Goal: Information Seeking & Learning: Find specific fact

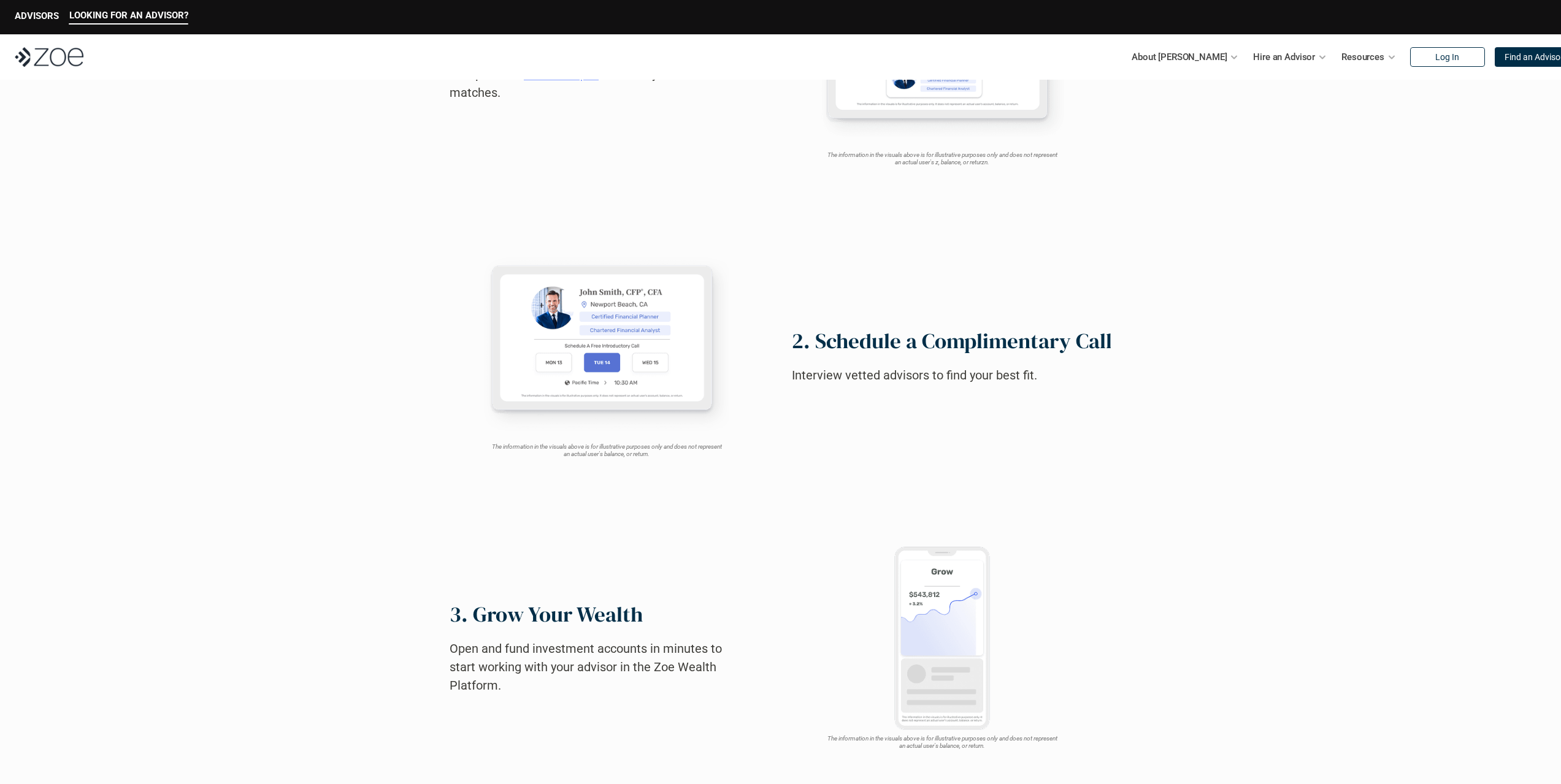
scroll to position [1471, 0]
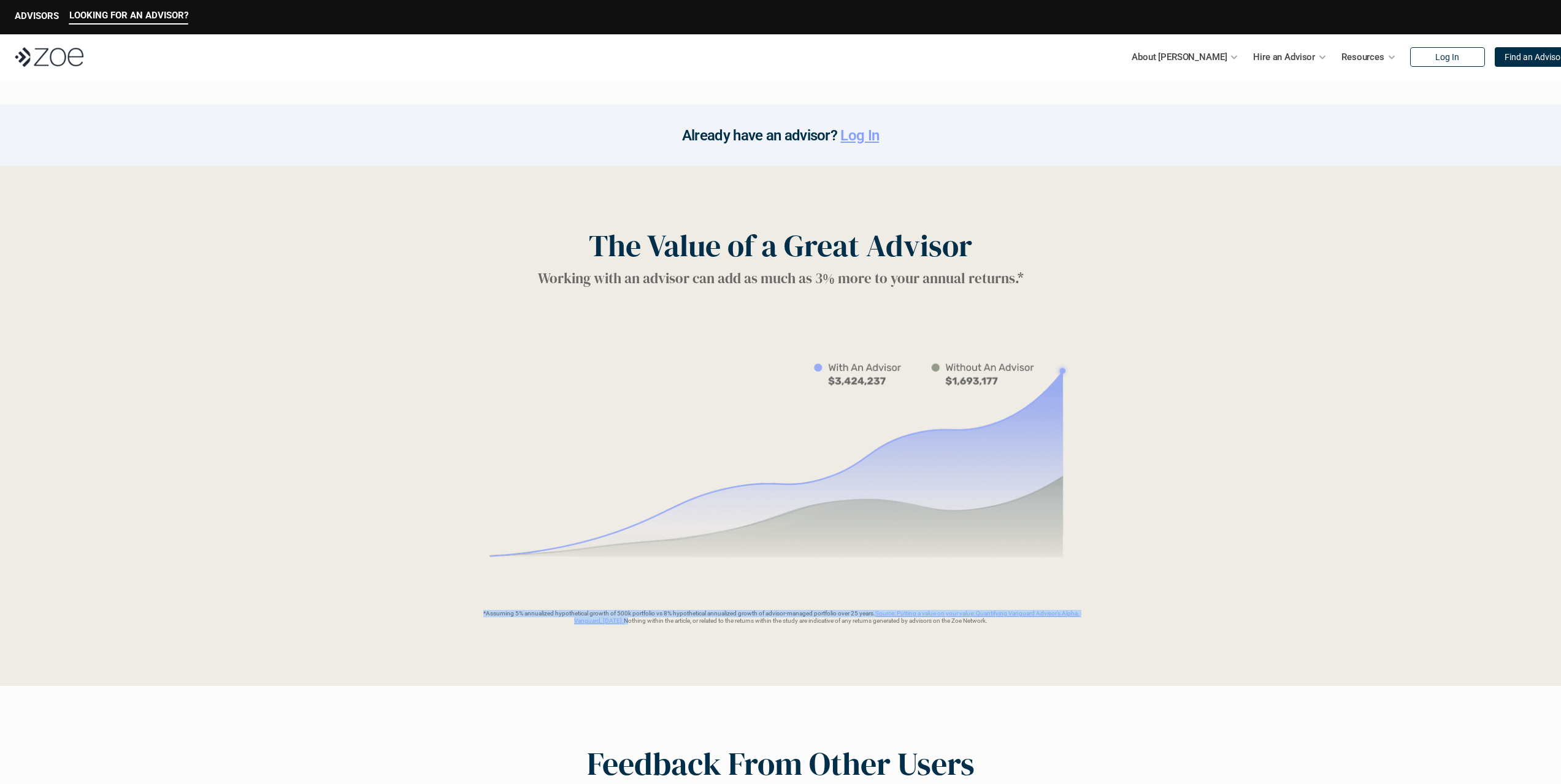
drag, startPoint x: 500, startPoint y: 615, endPoint x: 628, endPoint y: 632, distance: 129.1
click at [628, 632] on div "The Value of a Great Advisor Working with an advisor can add as much as 3% more…" at bounding box center [780, 426] width 1561 height 520
drag, startPoint x: 727, startPoint y: 668, endPoint x: 746, endPoint y: 665, distance: 19.2
click at [731, 668] on div "The Value of a Great Advisor Working with an advisor can add as much as 3% more…" at bounding box center [780, 426] width 1561 height 520
drag, startPoint x: 875, startPoint y: 615, endPoint x: 623, endPoint y: 636, distance: 252.9
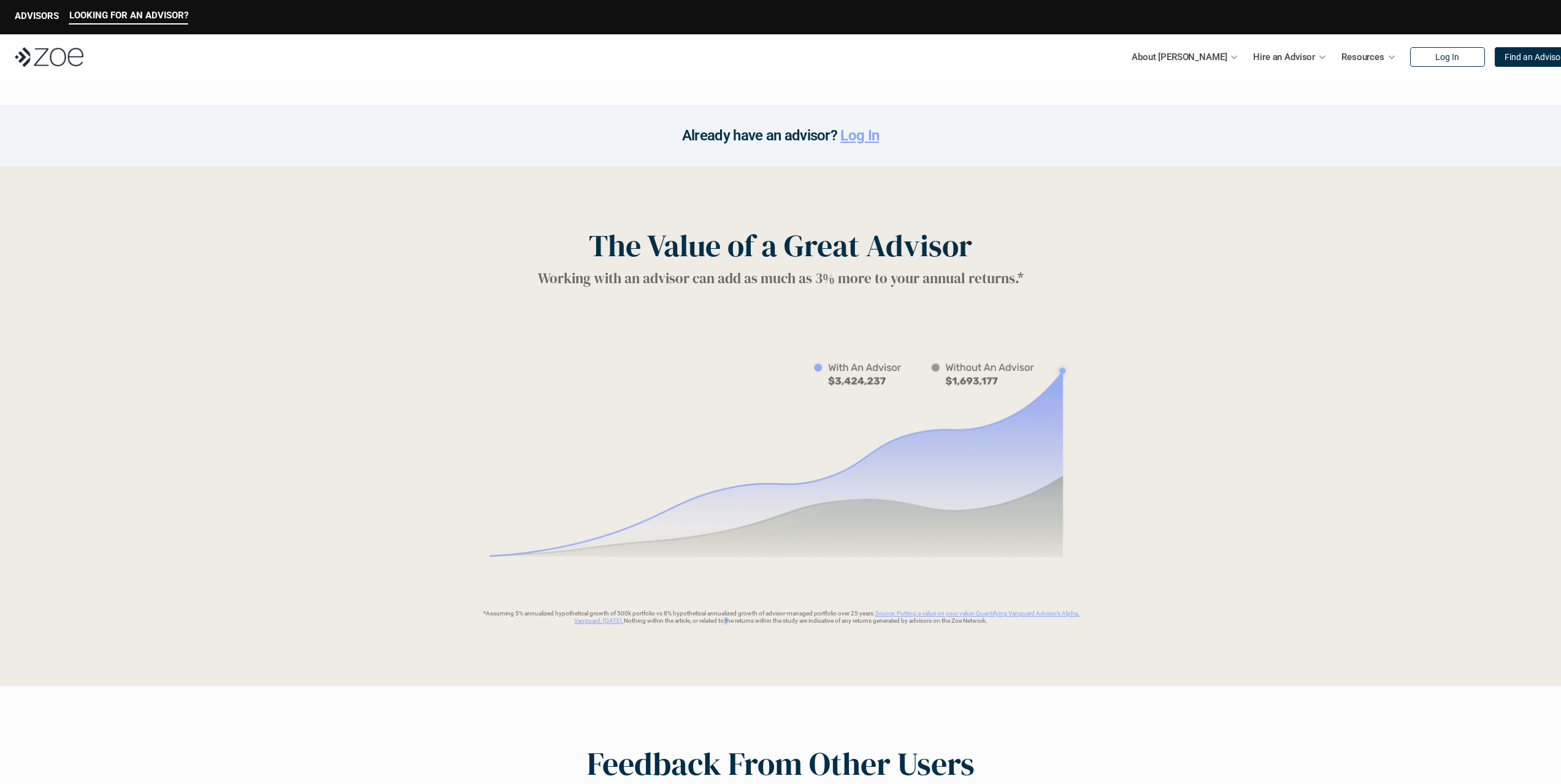
click at [623, 636] on div "The Value of a Great Advisor Working with an advisor can add as much as 3% more…" at bounding box center [780, 426] width 1561 height 520
click at [601, 620] on link "Source: Putting a value on your value: Quantifying Vanguard Advisor’s Alpha, Va…" at bounding box center [827, 617] width 506 height 14
click at [927, 655] on div "The Value of a Great Advisor Working with an advisor can add as much as 3% more…" at bounding box center [780, 426] width 1561 height 520
drag, startPoint x: 1059, startPoint y: 681, endPoint x: 853, endPoint y: 624, distance: 213.7
click at [1058, 681] on div "The Value of a Great Advisor Working with an advisor can add as much as 3% more…" at bounding box center [780, 426] width 1561 height 520
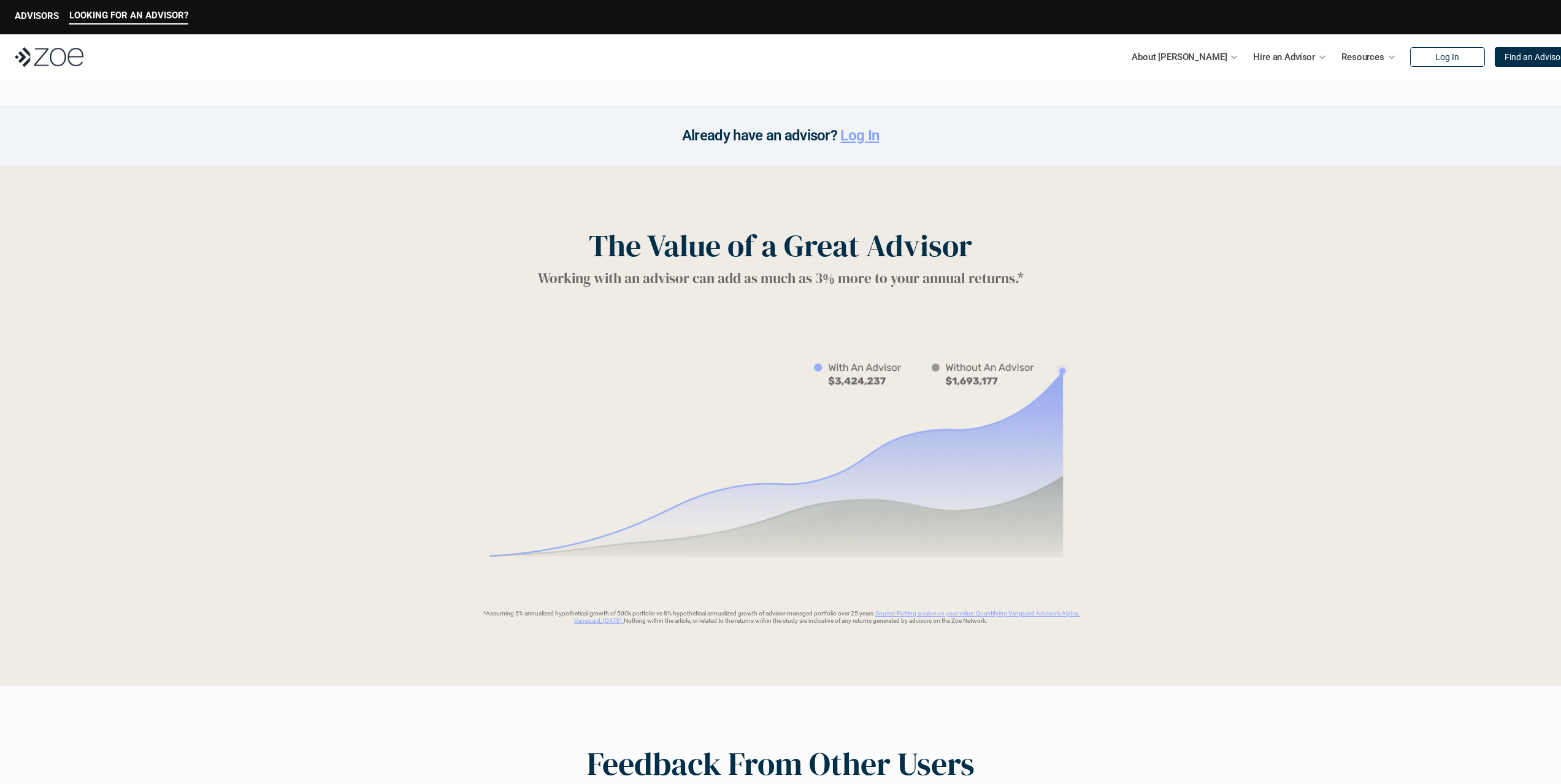
drag, startPoint x: 875, startPoint y: 614, endPoint x: 618, endPoint y: 629, distance: 257.4
click at [618, 629] on div "The Value of a Great Advisor Working with an advisor can add as much as 3% more…" at bounding box center [780, 426] width 1561 height 520
copy p "Source: Putting a value on your value: Quantifying Vanguard Advisor’s Alpha, Va…"
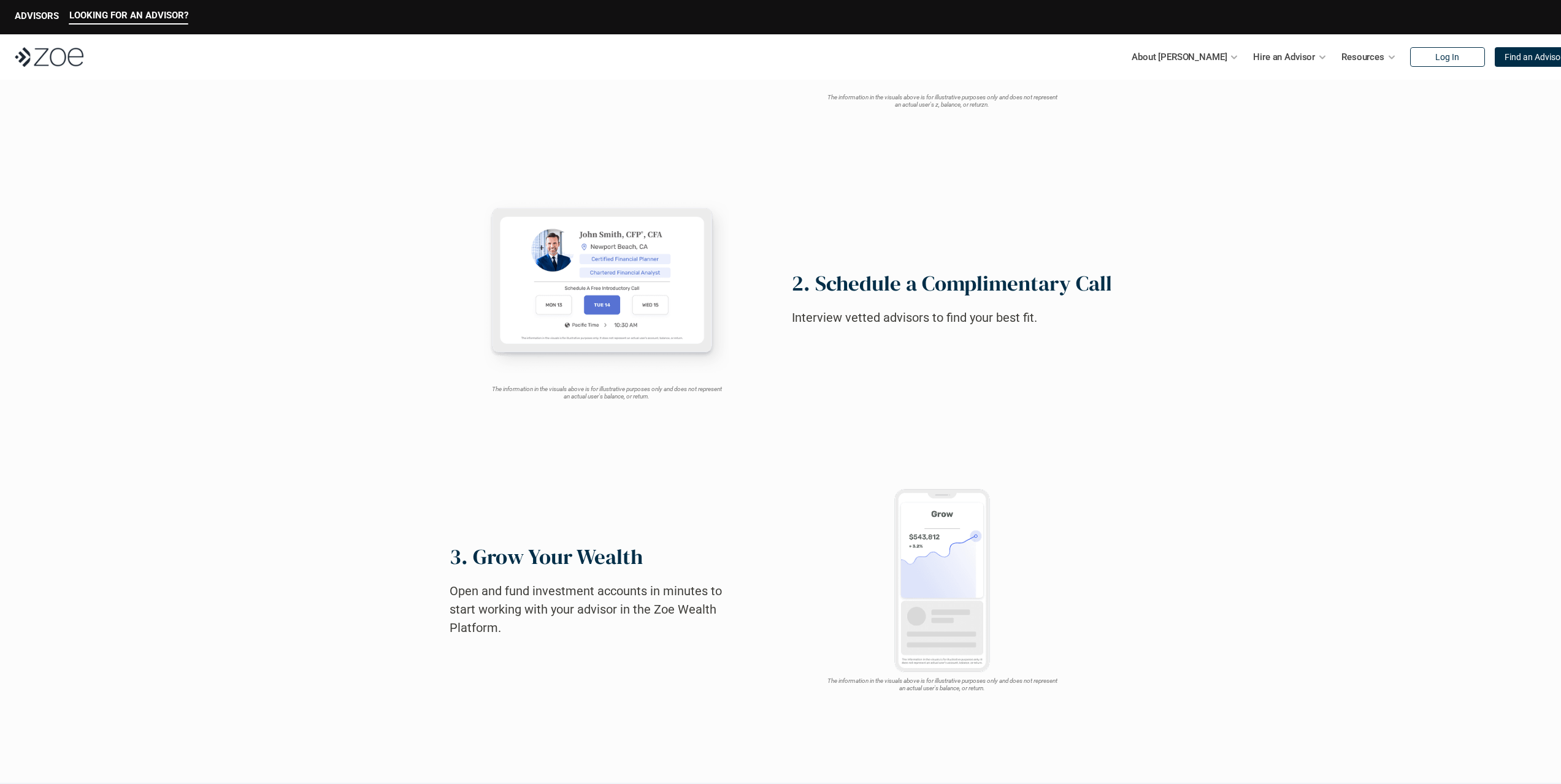
scroll to position [134, 0]
